Goal: Task Accomplishment & Management: Manage account settings

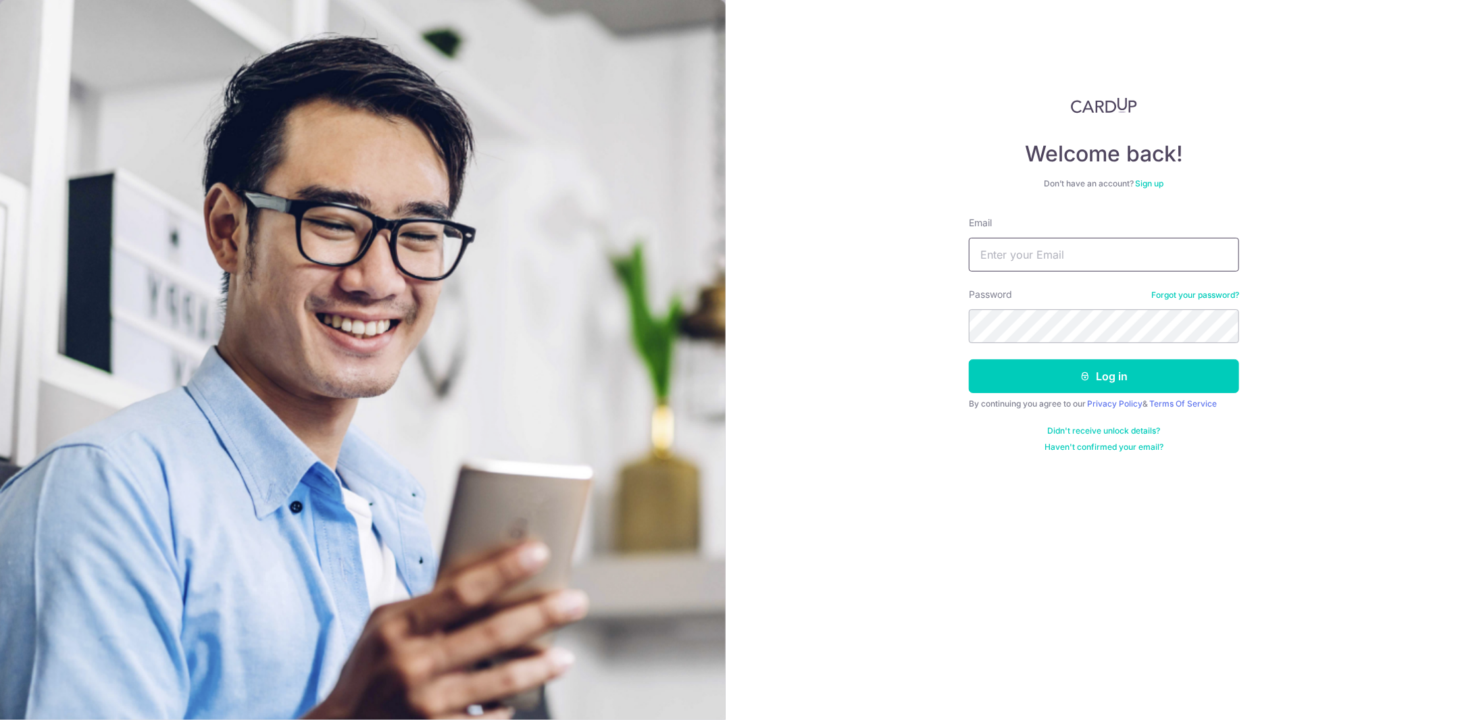
type input "[EMAIL_ADDRESS][DOMAIN_NAME]"
click at [1045, 243] on input "[EMAIL_ADDRESS][DOMAIN_NAME]" at bounding box center [1104, 255] width 270 height 34
click at [1385, 286] on div "Welcome back! Don’t have an account? Sign up Email [EMAIL_ADDRESS][DOMAIN_NAME]…" at bounding box center [1104, 360] width 758 height 720
click at [1123, 379] on button "Log in" at bounding box center [1104, 376] width 270 height 34
